Goal: Navigation & Orientation: Go to known website

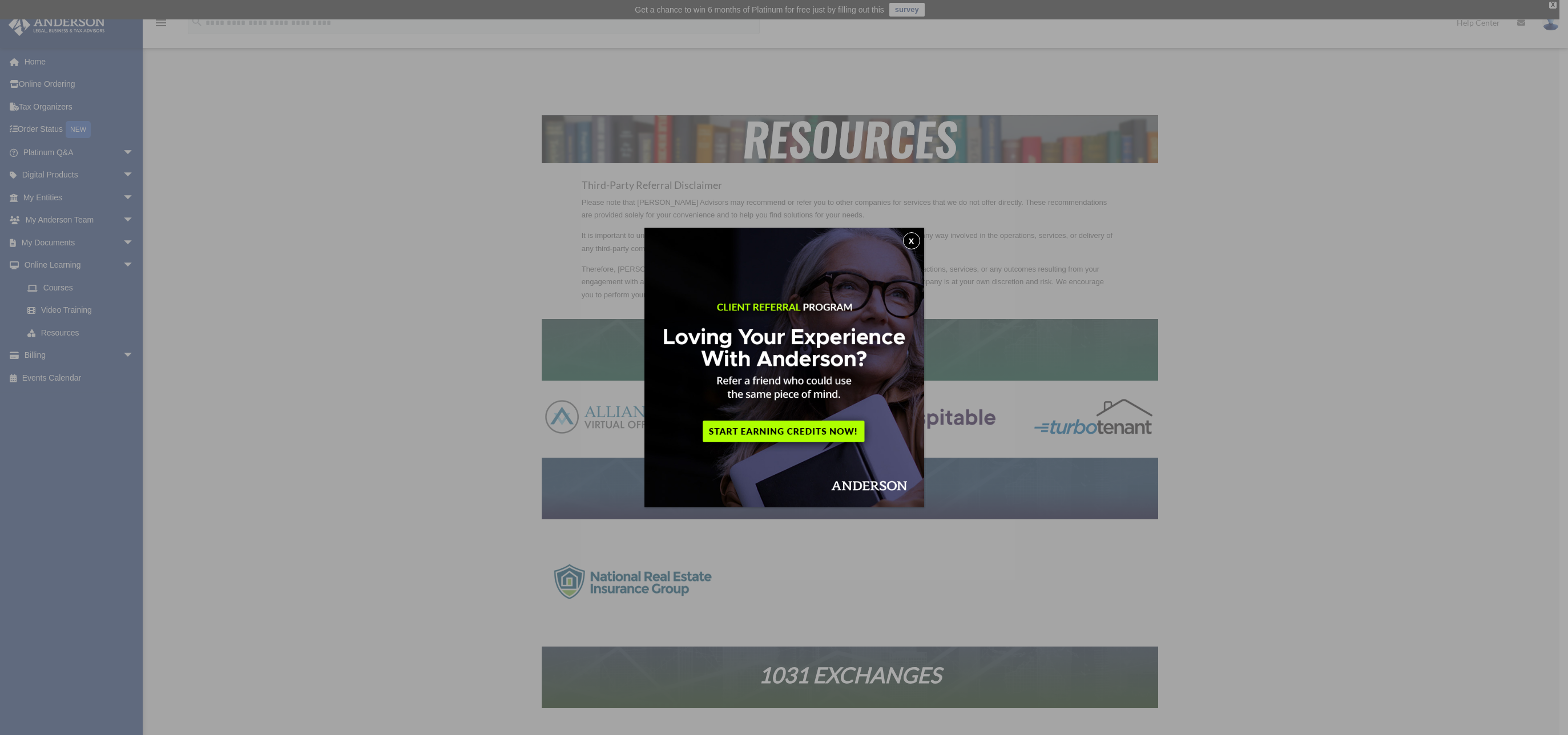
click at [916, 233] on img at bounding box center [784, 368] width 280 height 280
click at [917, 238] on button "x" at bounding box center [908, 241] width 17 height 17
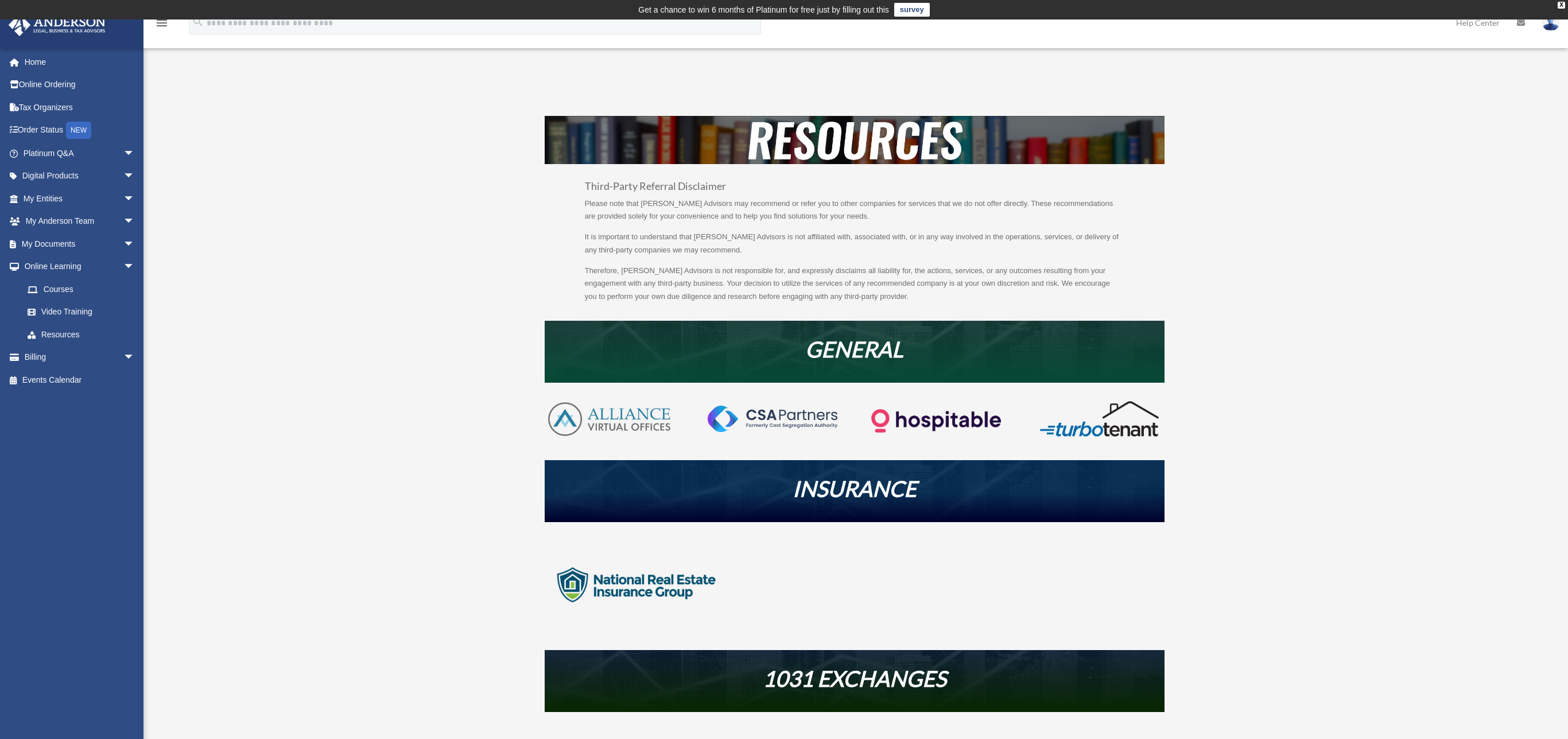
click at [248, 238] on div "Resources nishsuchdev@gmail.com Sign Out nishsuchdev@gmail.com Home Online Orde…" at bounding box center [784, 558] width 1568 height 952
click at [50, 65] on link "Home" at bounding box center [80, 62] width 144 height 23
click at [57, 83] on link "Online Ordering" at bounding box center [80, 85] width 144 height 23
